Goal: Navigation & Orientation: Find specific page/section

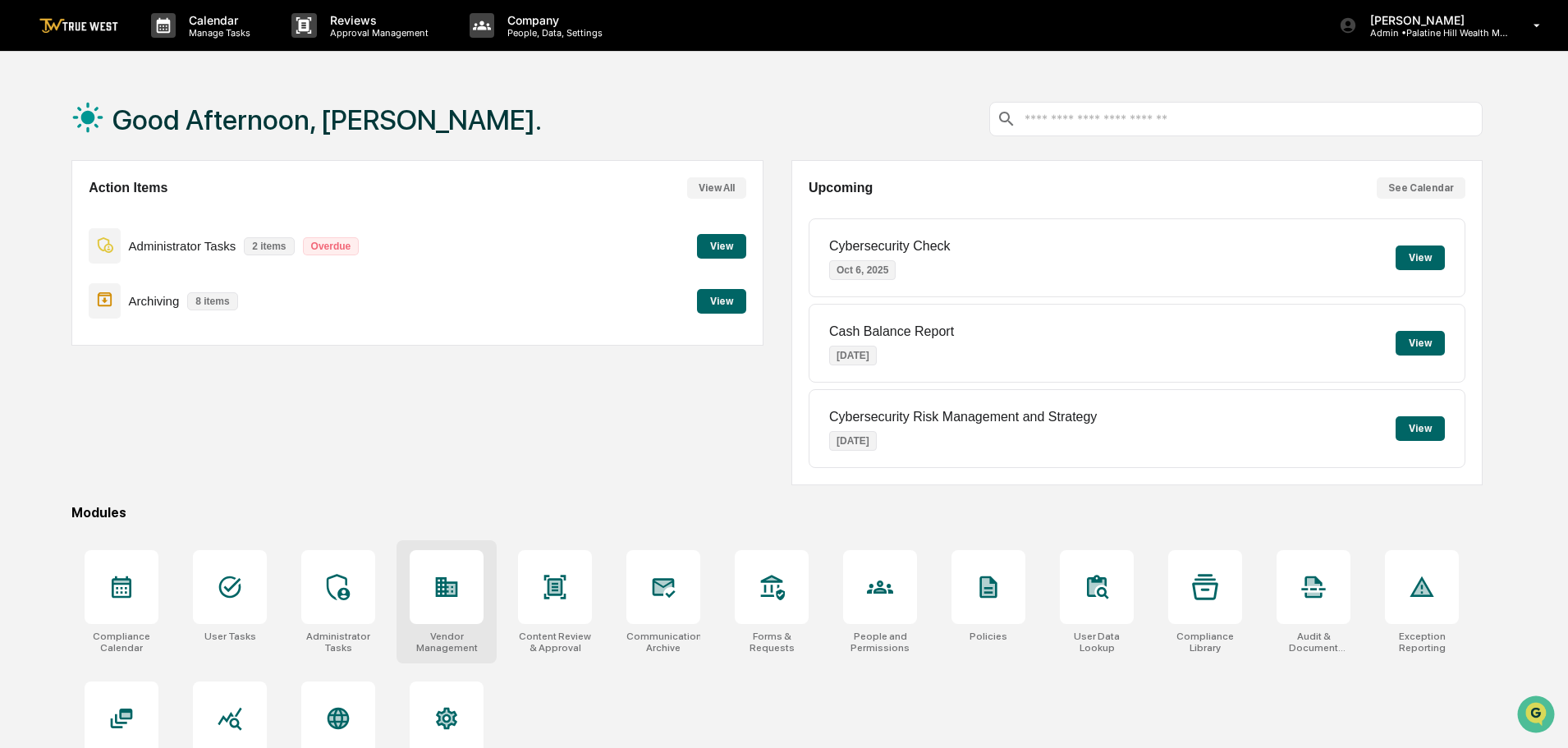
click at [446, 588] on icon at bounding box center [447, 588] width 22 height 20
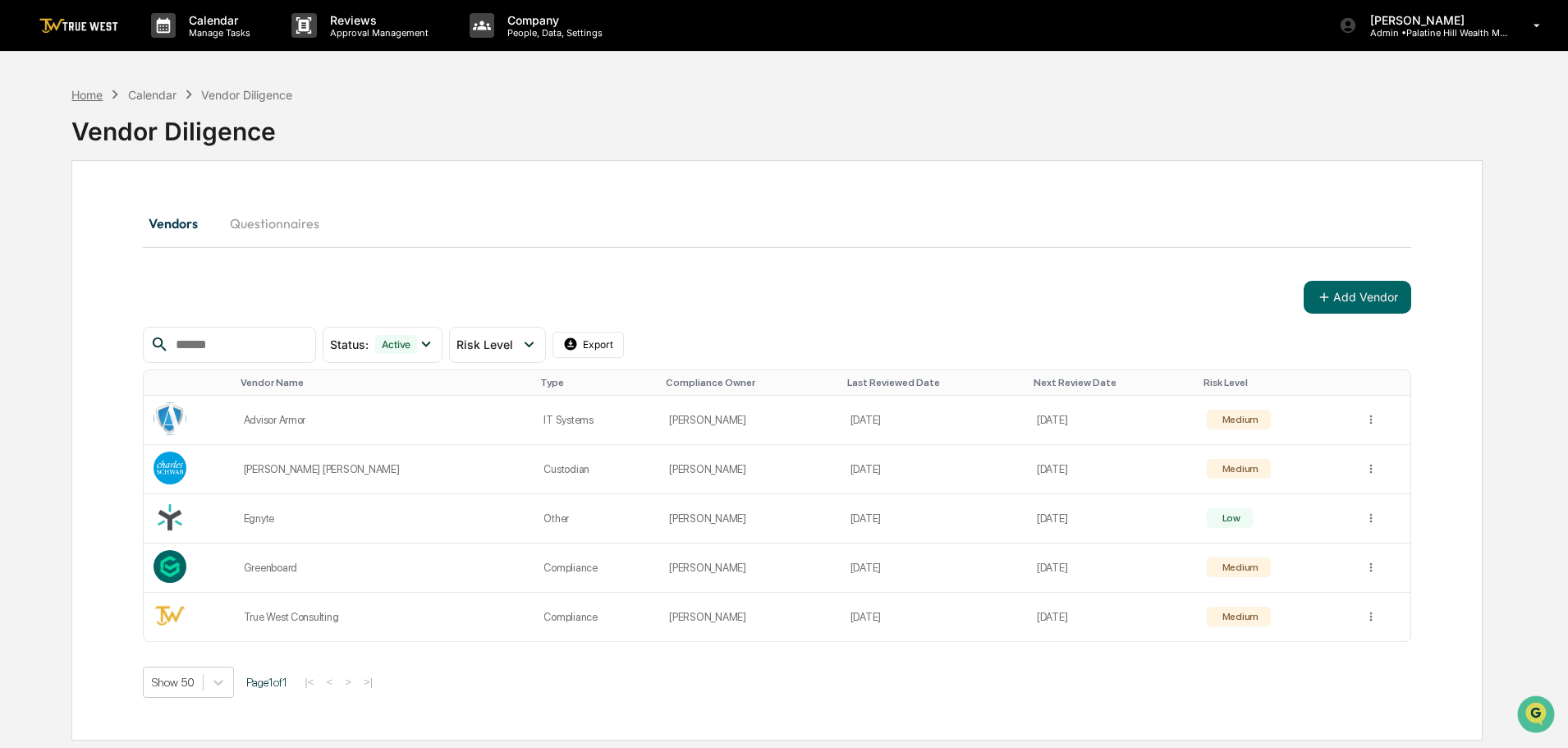
click at [85, 93] on div "Home" at bounding box center [87, 94] width 31 height 14
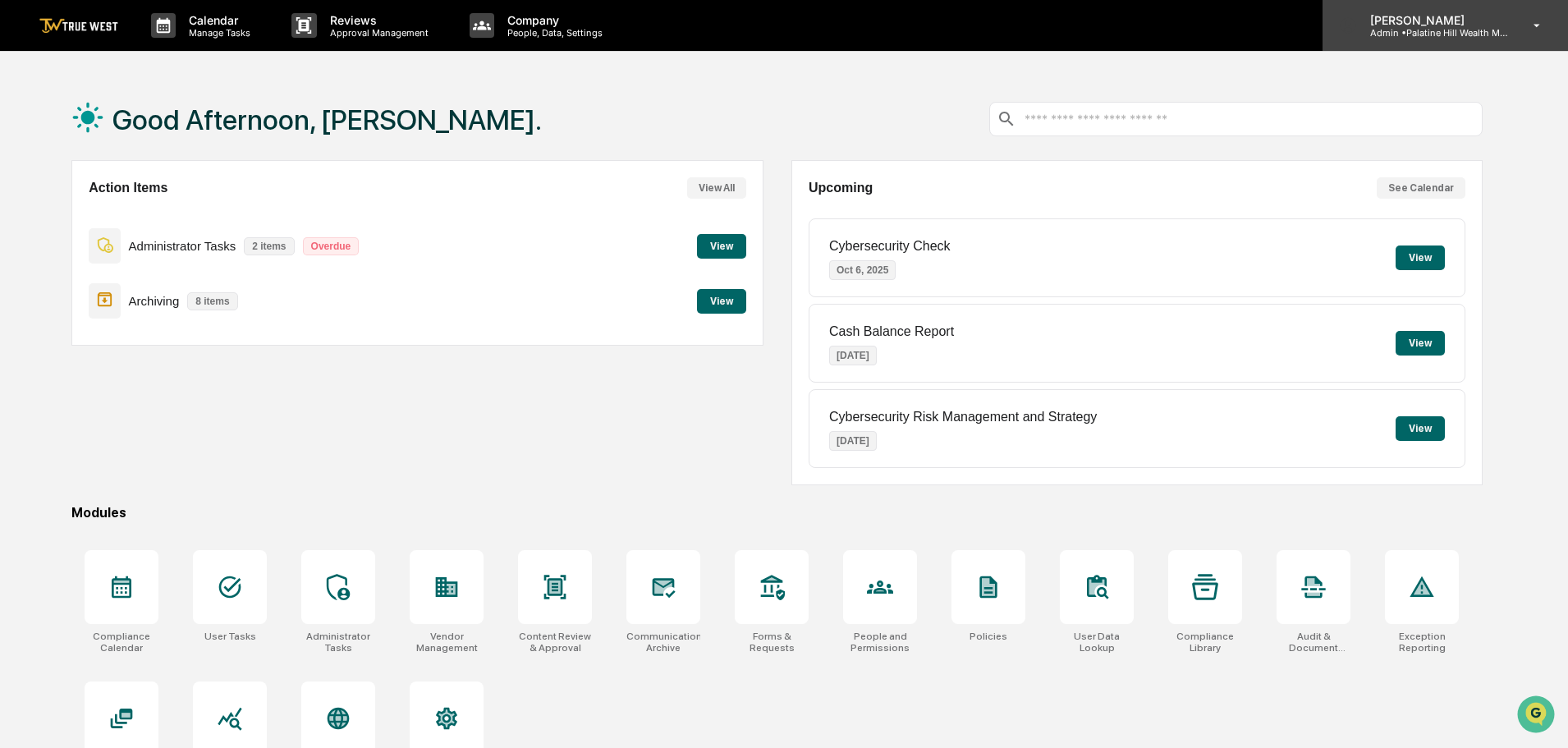
click at [1434, 25] on p "[PERSON_NAME]" at bounding box center [1433, 20] width 153 height 14
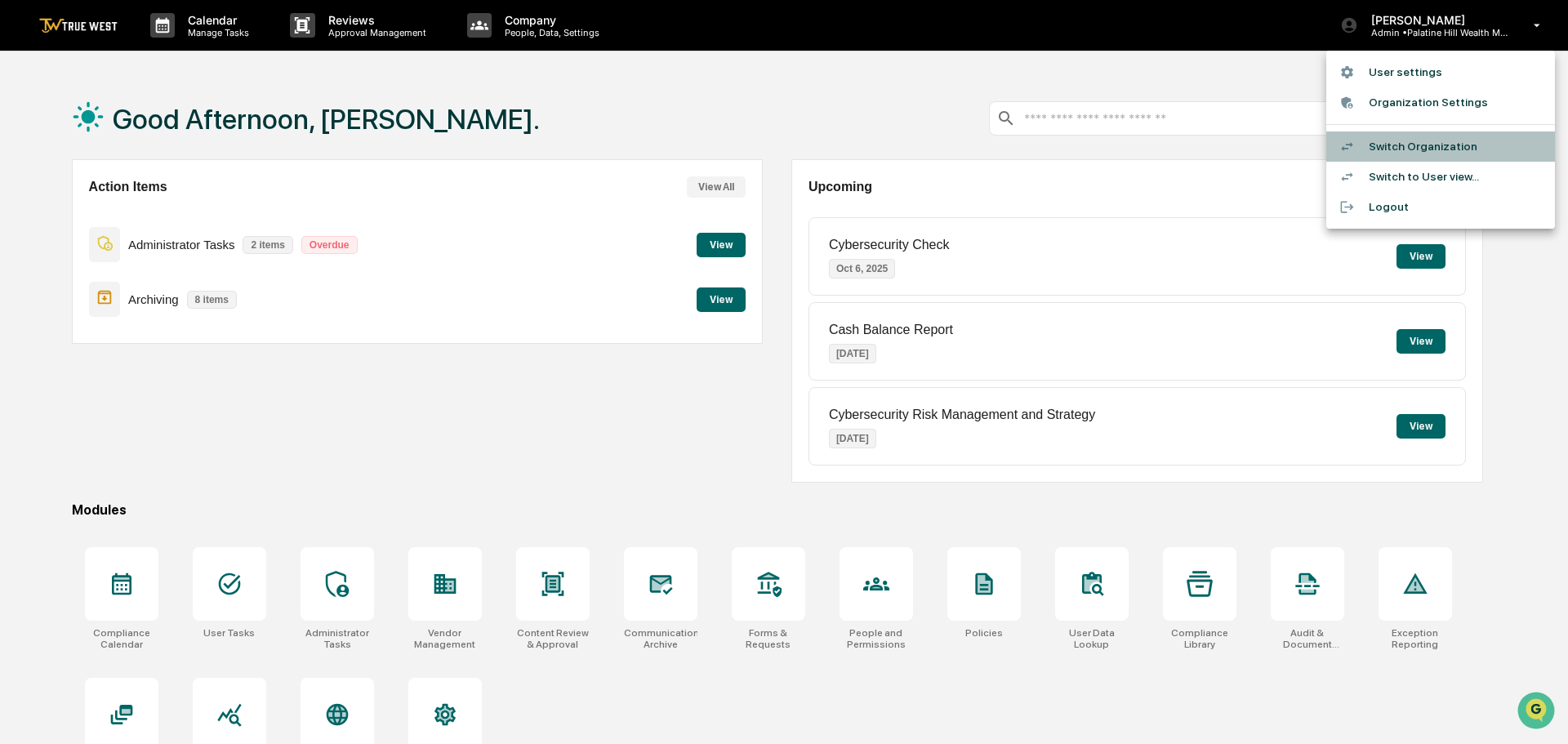
click at [1409, 149] on li "Switch Organization" at bounding box center [1441, 146] width 228 height 30
